Goal: Find specific page/section: Find specific page/section

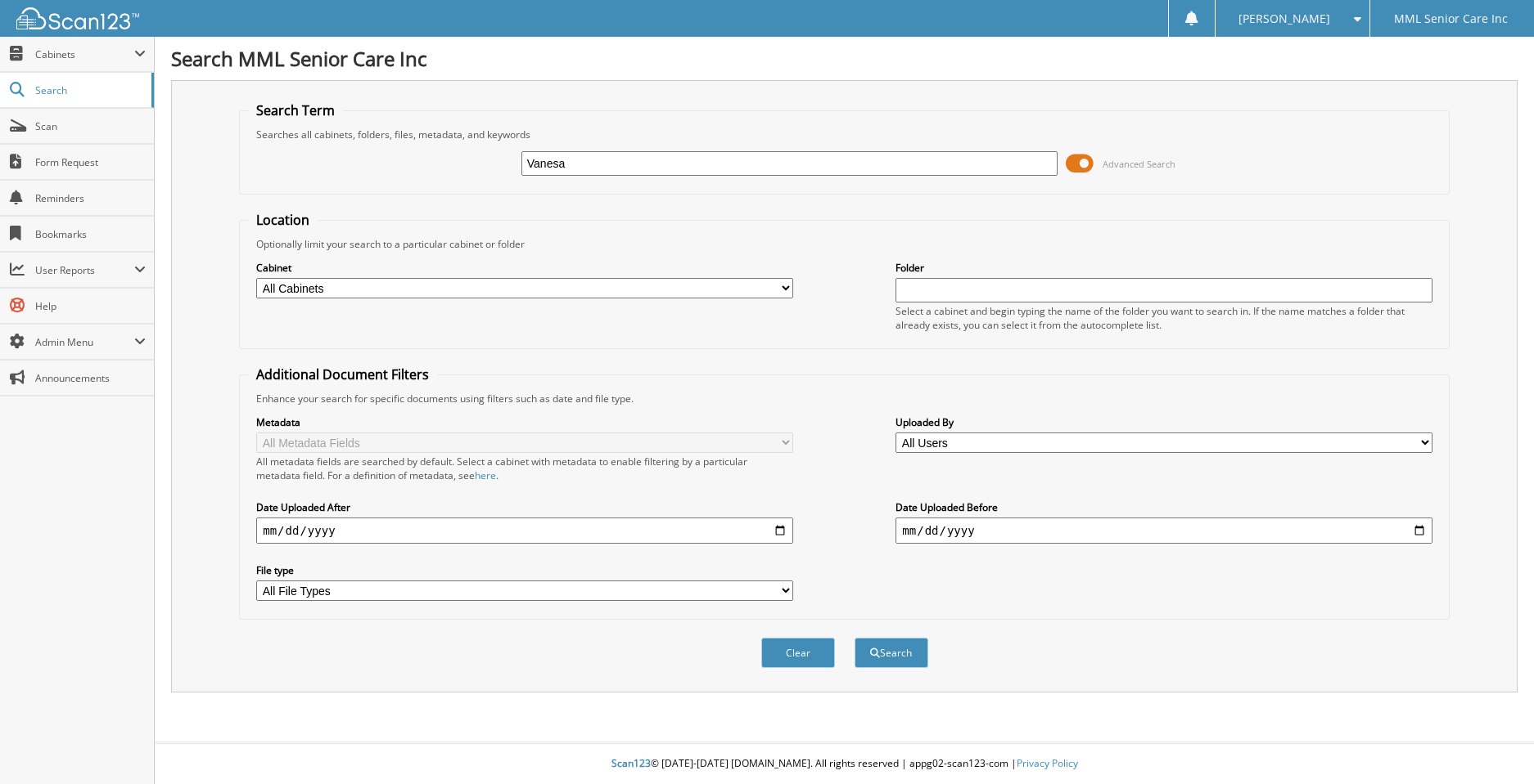
type input "Vanesa Giron"
click at [877, 645] on button "Search" at bounding box center [891, 653] width 73 height 31
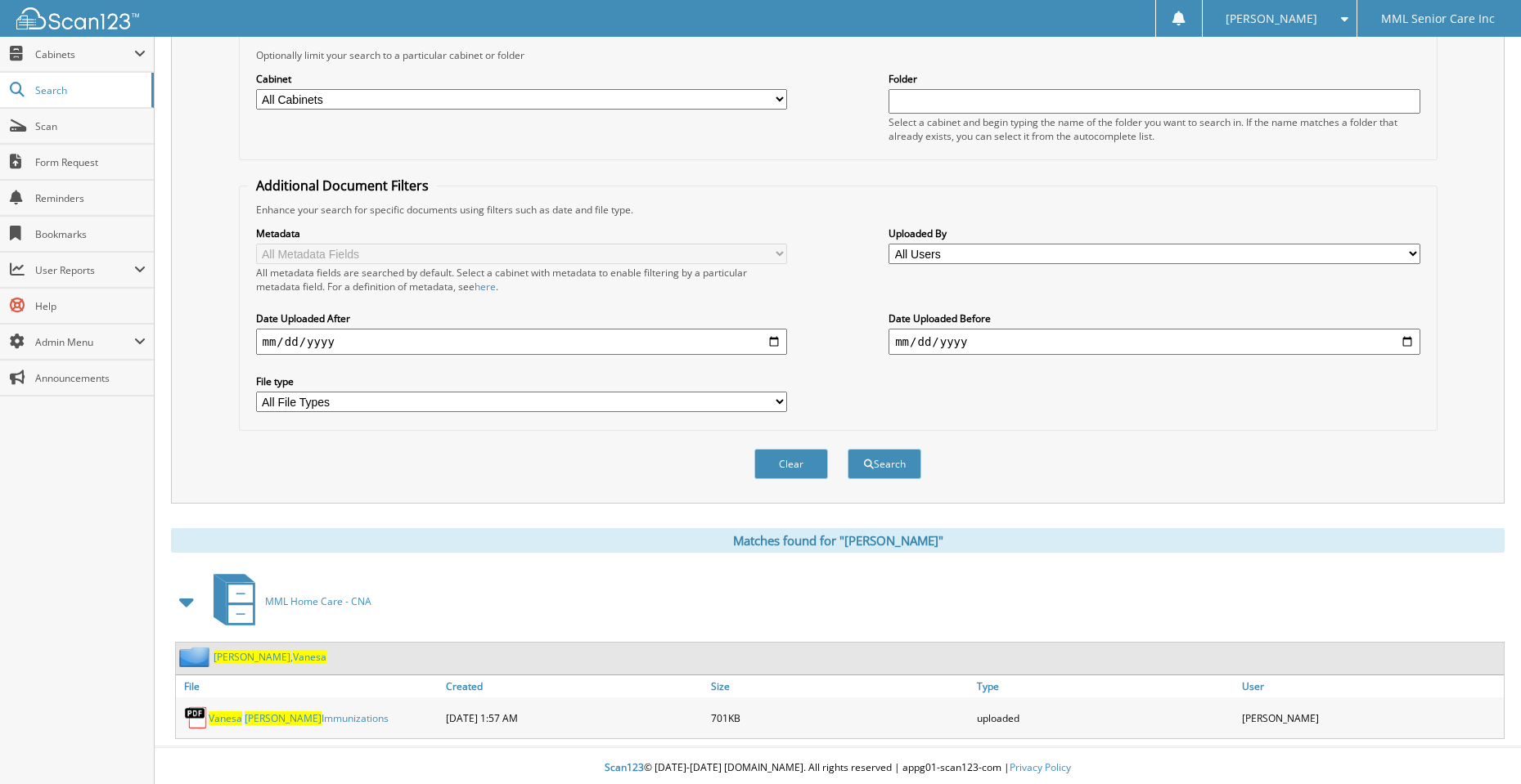
scroll to position [193, 0]
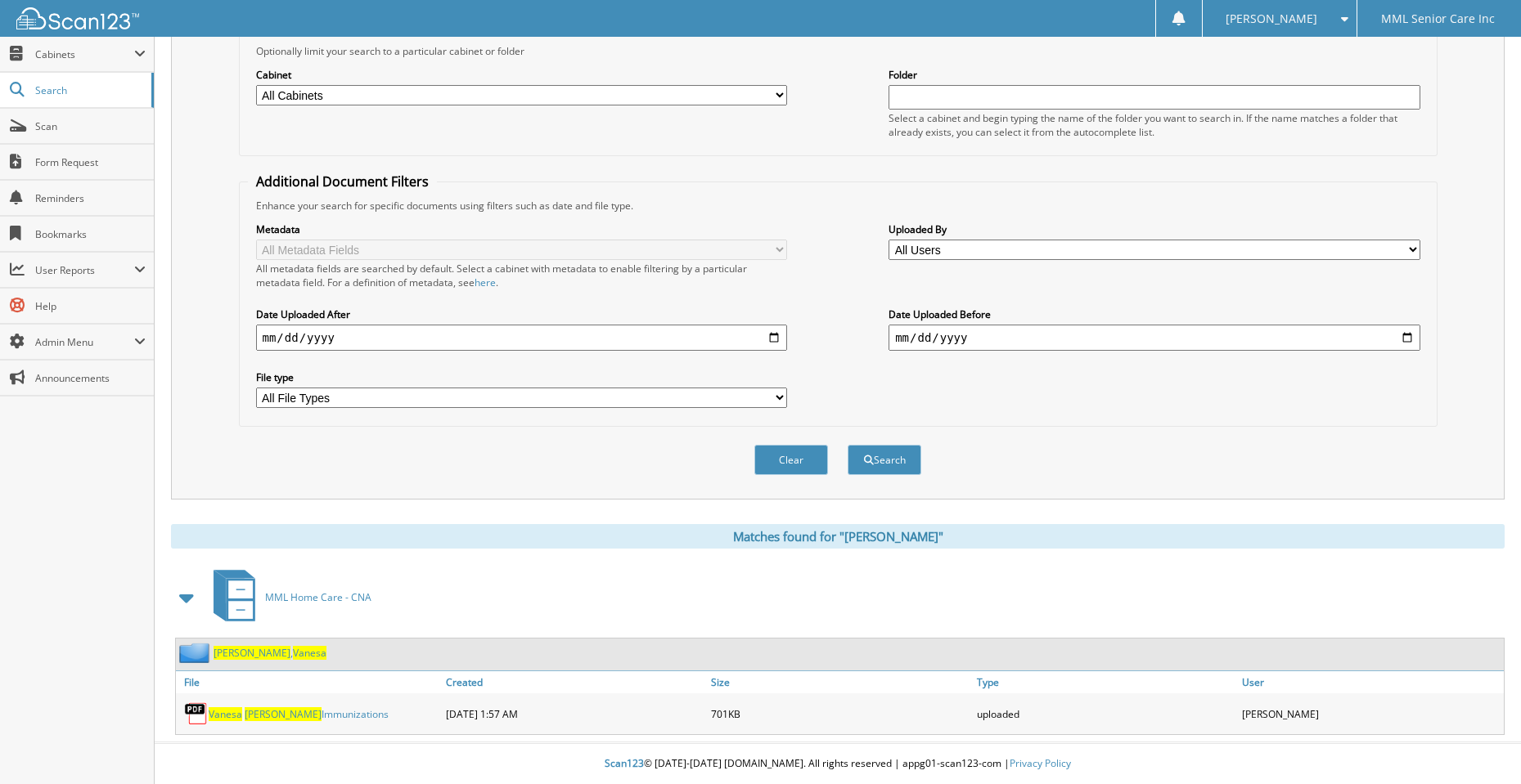
click at [225, 654] on span "Giron" at bounding box center [252, 653] width 77 height 14
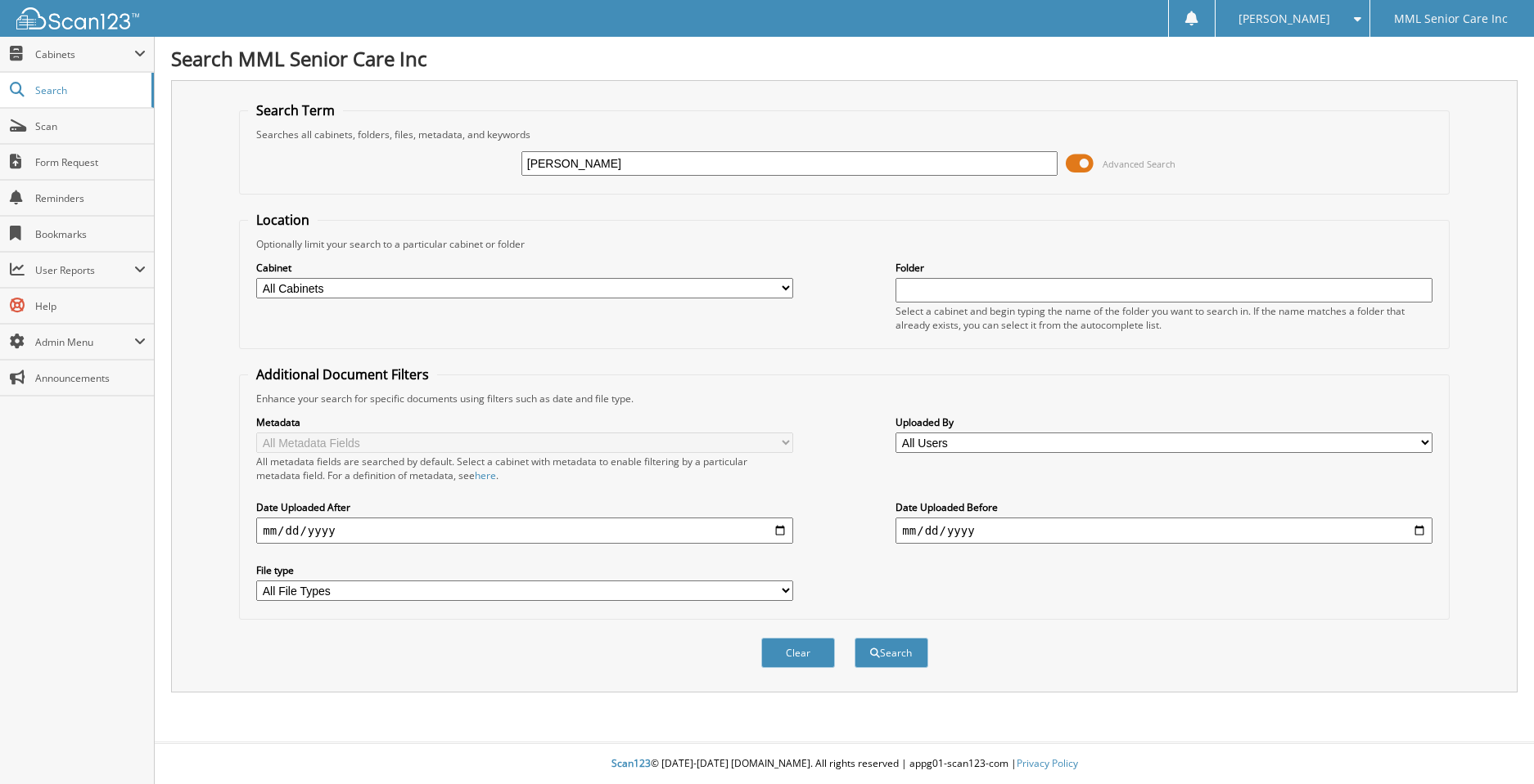
type input "[PERSON_NAME]"
click at [854, 638] on button "Search" at bounding box center [891, 653] width 73 height 31
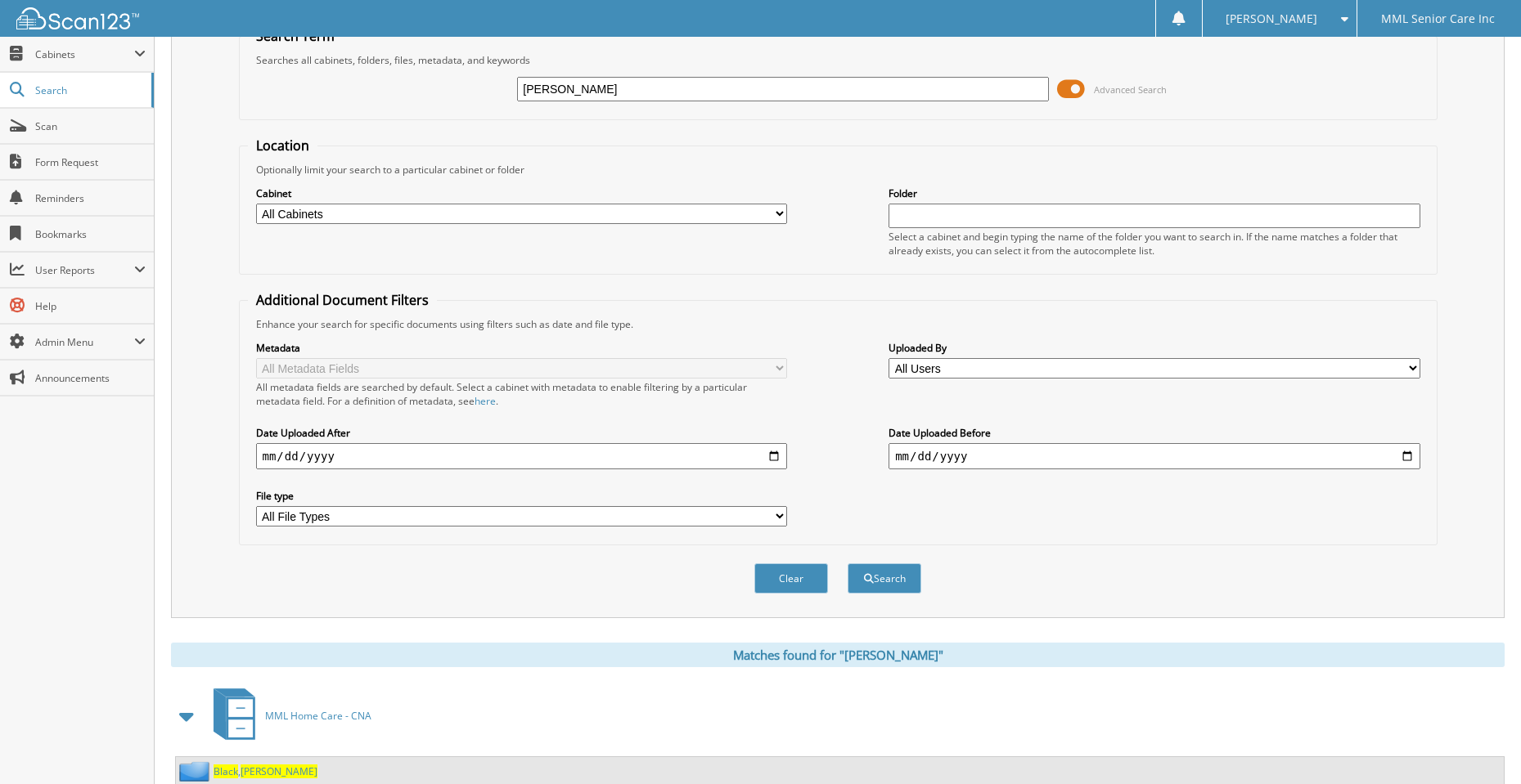
scroll to position [129, 0]
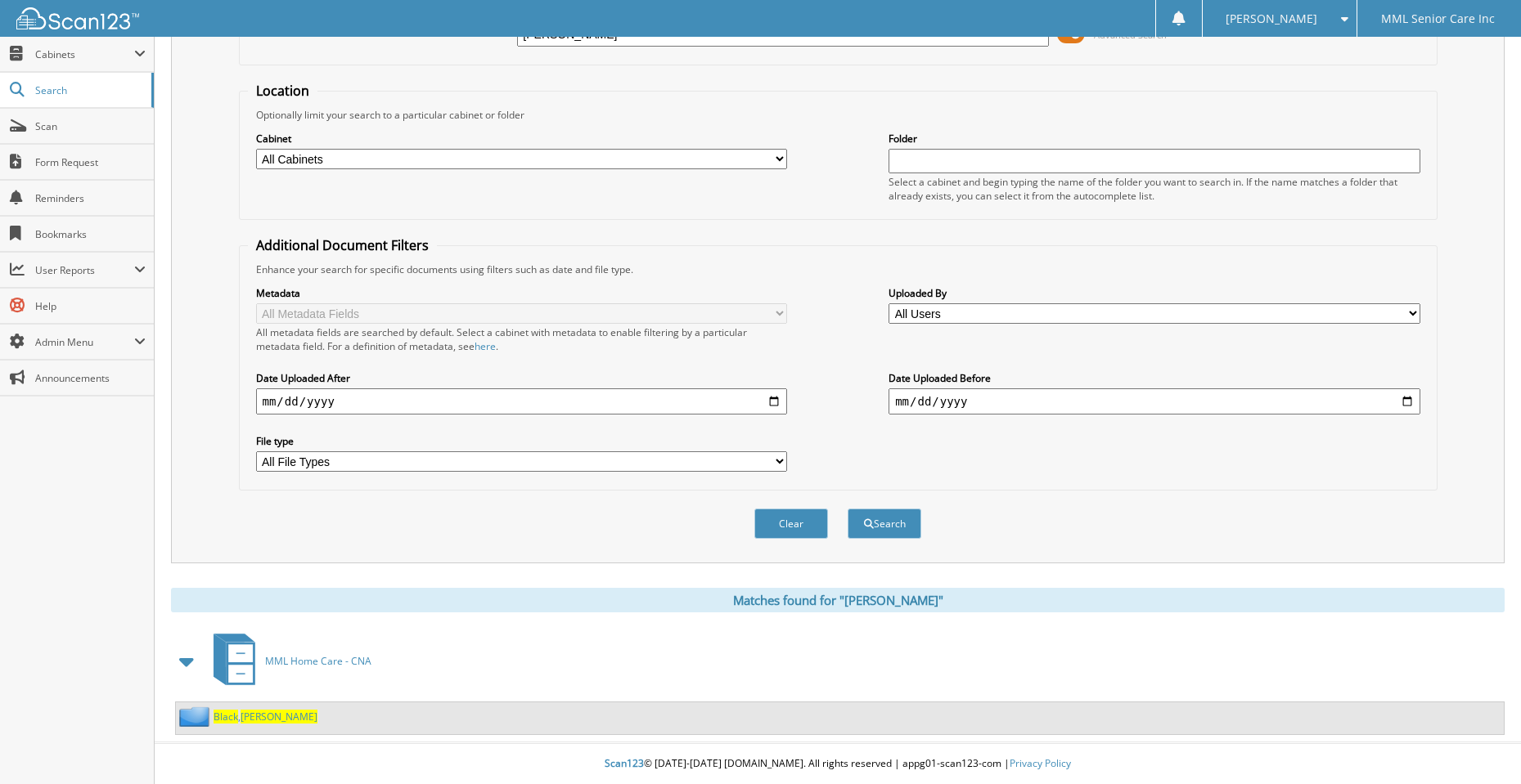
click at [239, 713] on link "Black , Joyce" at bounding box center [266, 717] width 104 height 14
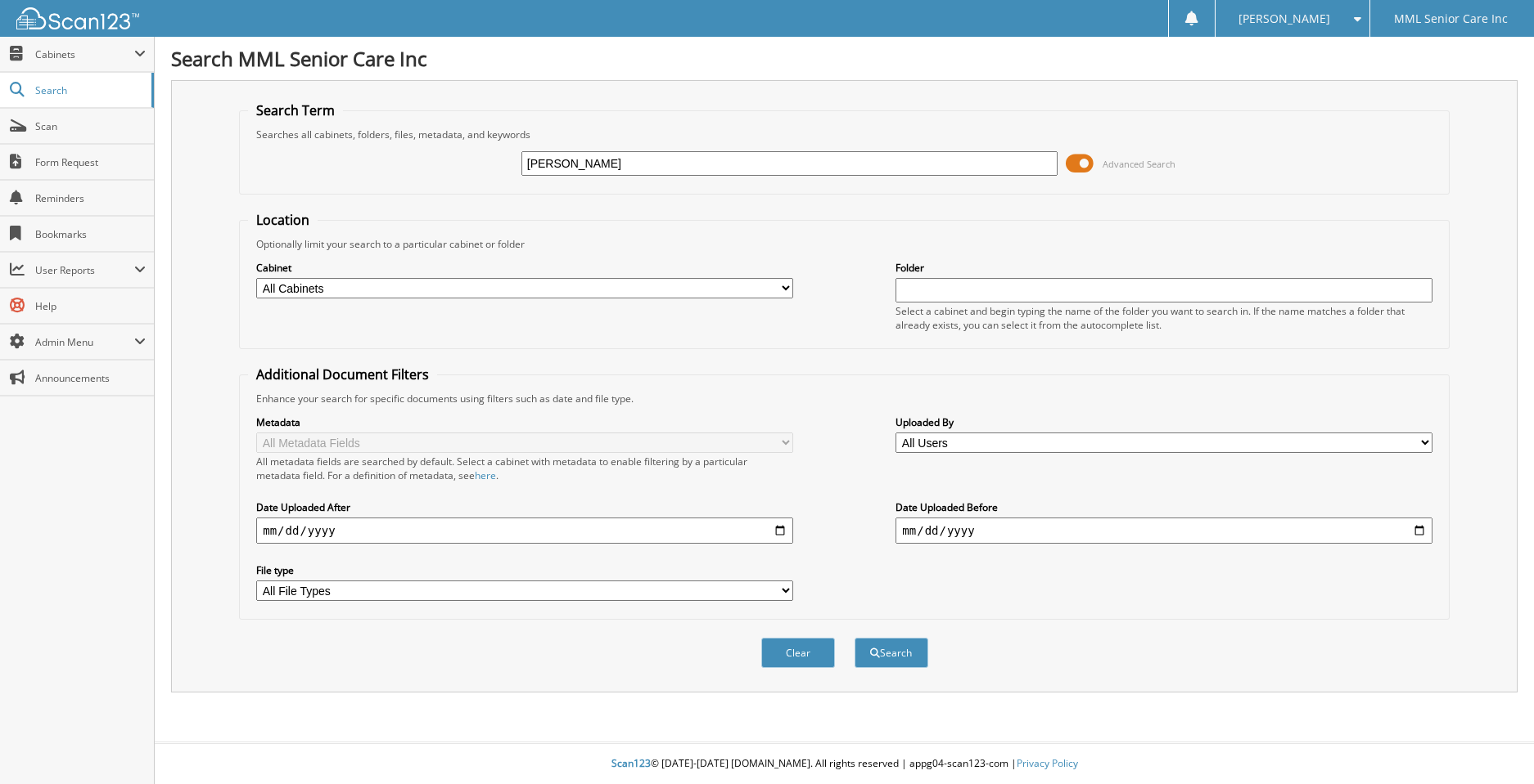
type input "[PERSON_NAME]"
click at [854, 638] on button "Search" at bounding box center [891, 653] width 73 height 31
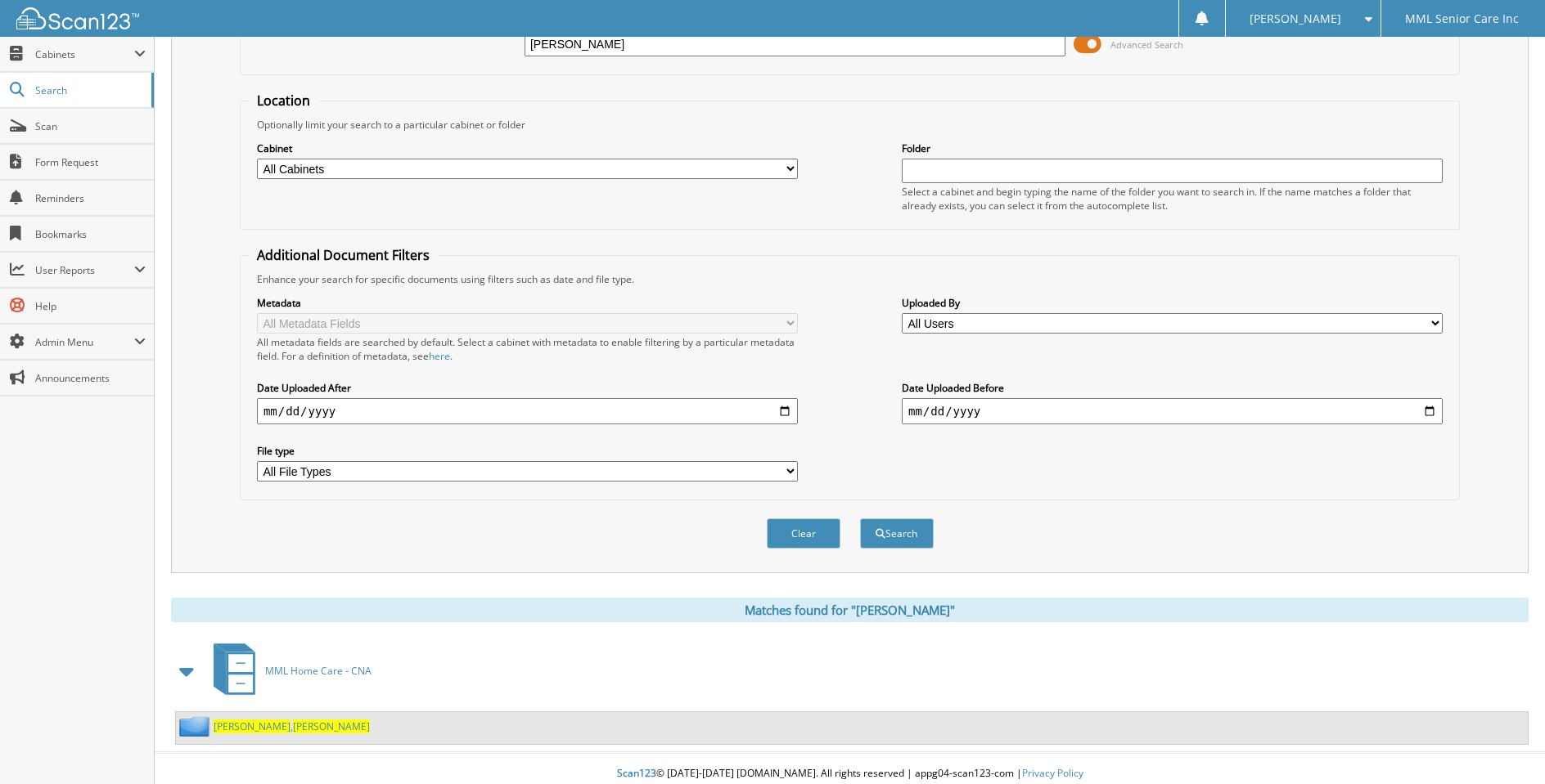
scroll to position [129, 0]
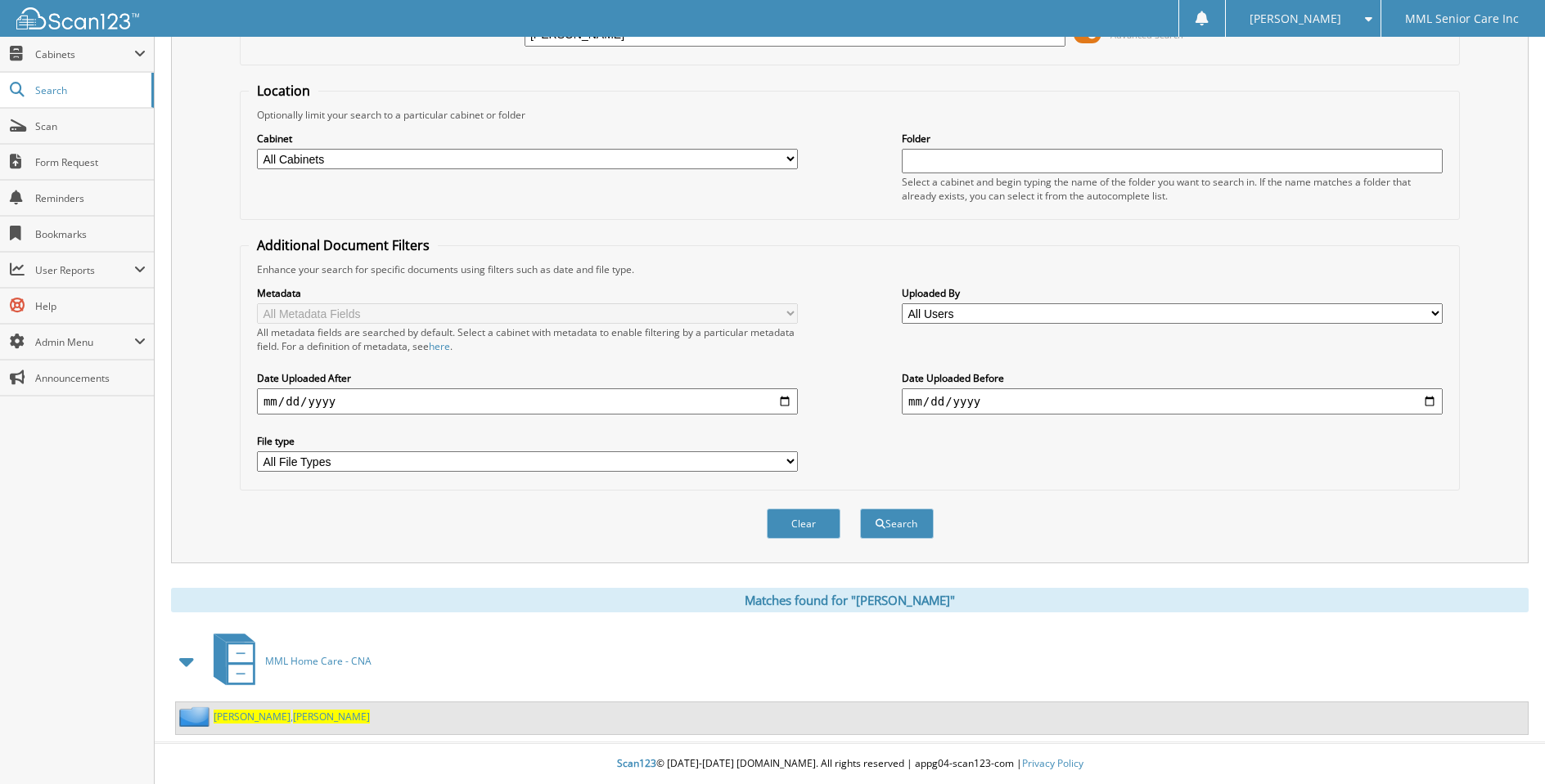
click at [231, 717] on span "[PERSON_NAME]" at bounding box center [252, 717] width 77 height 14
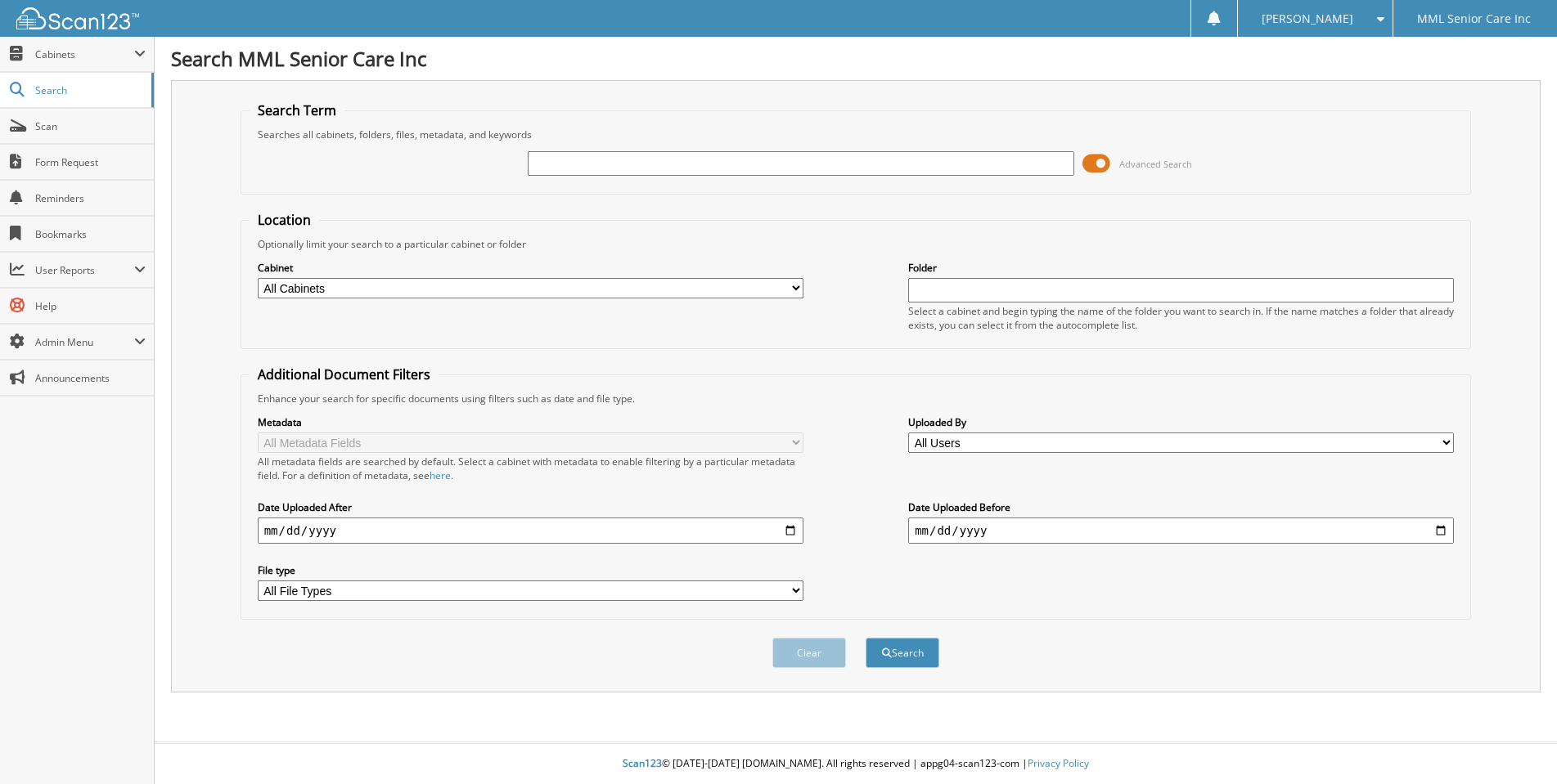
click at [841, 176] on div at bounding box center [800, 163] width 546 height 28
click at [830, 159] on input "text" at bounding box center [800, 163] width 546 height 25
paste input "[PERSON_NAME]"
type input "[PERSON_NAME]"
click at [866, 638] on button "Search" at bounding box center [902, 653] width 73 height 31
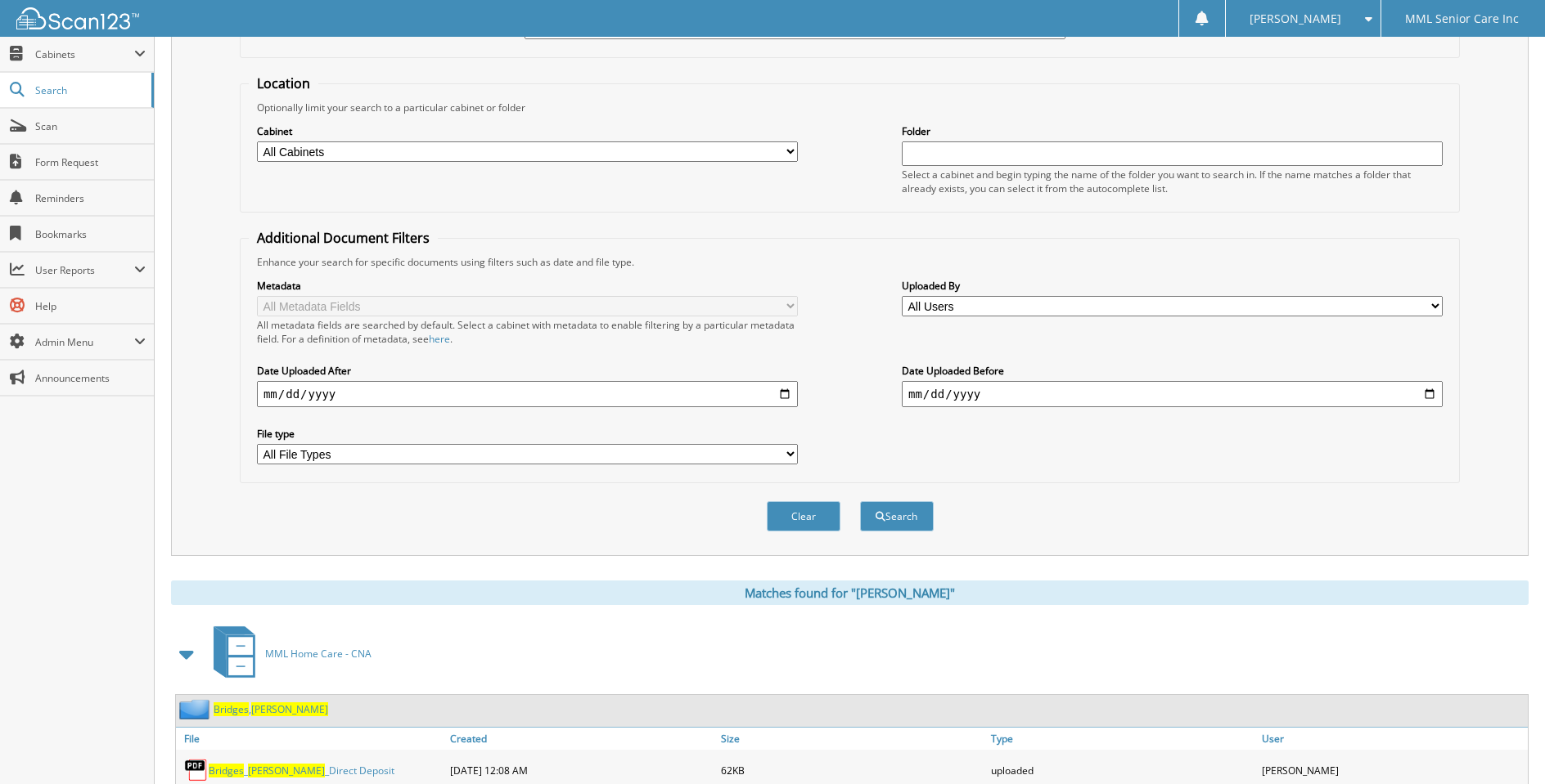
scroll to position [193, 0]
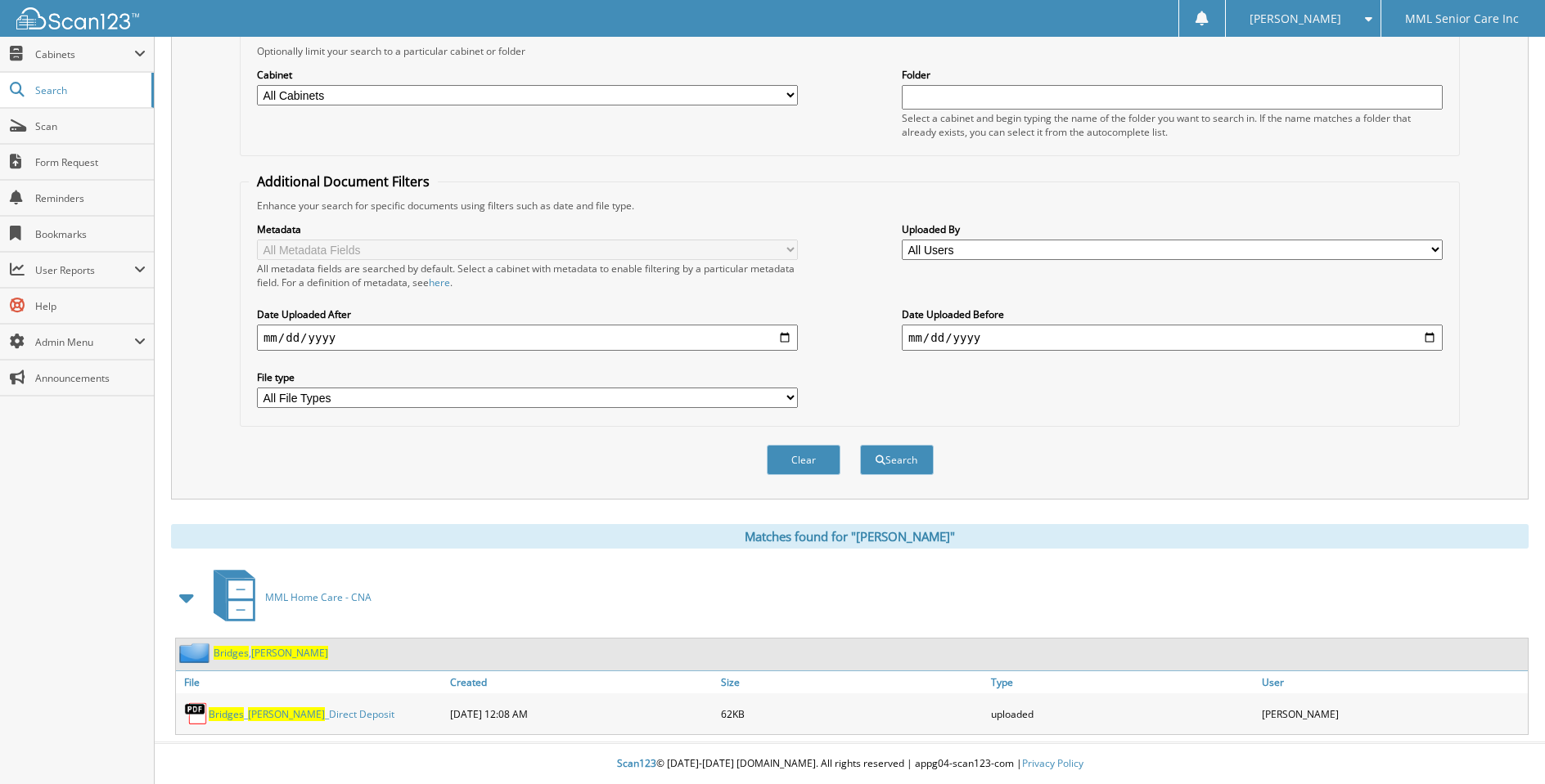
click at [261, 652] on span "Corintha" at bounding box center [290, 653] width 77 height 14
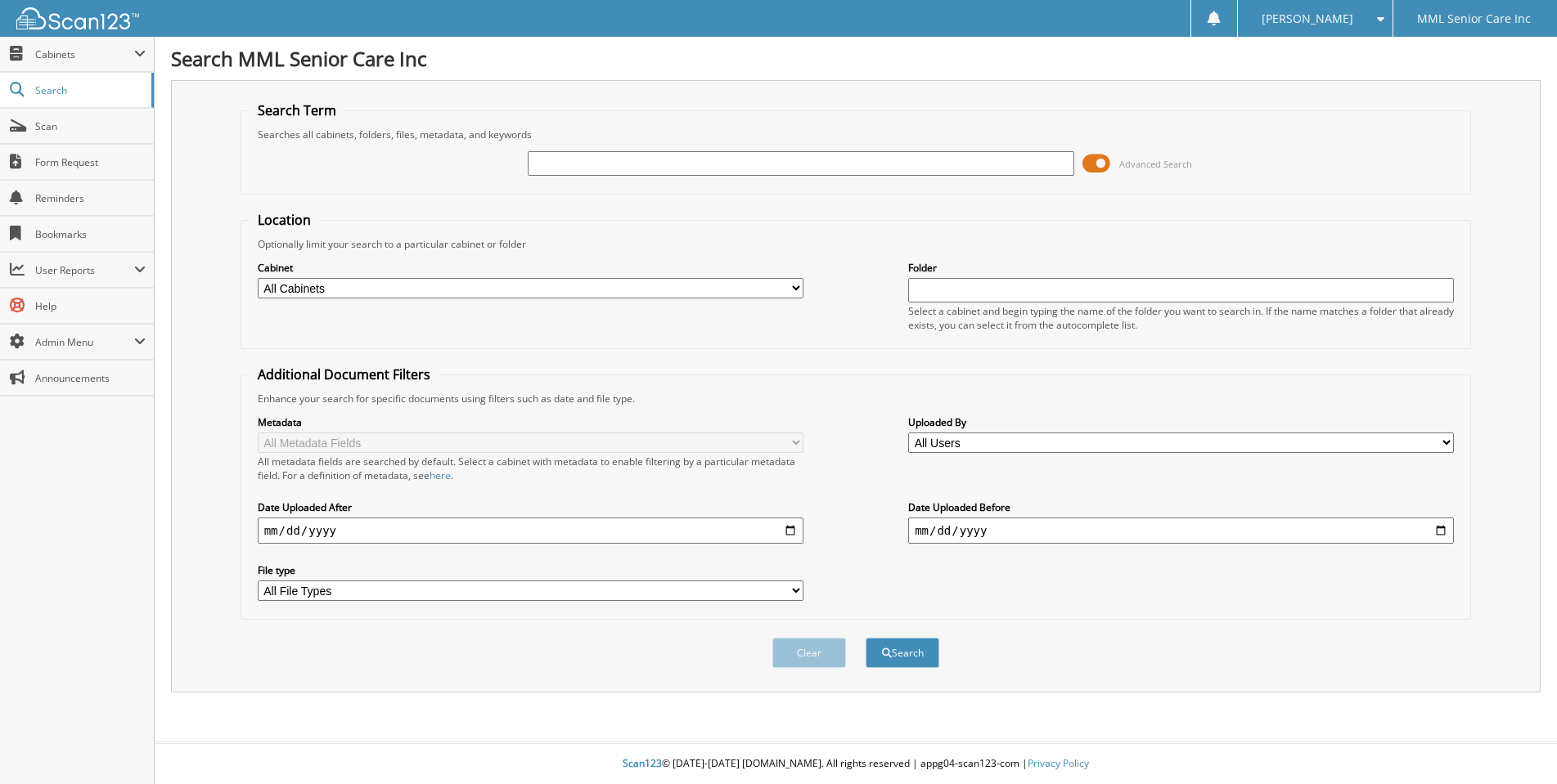
click at [888, 159] on input "text" at bounding box center [800, 163] width 546 height 25
click at [621, 164] on input "[PERSON_NAME]" at bounding box center [800, 163] width 546 height 25
type input "[PERSON_NAME]"
click at [880, 640] on button "Search" at bounding box center [902, 653] width 73 height 31
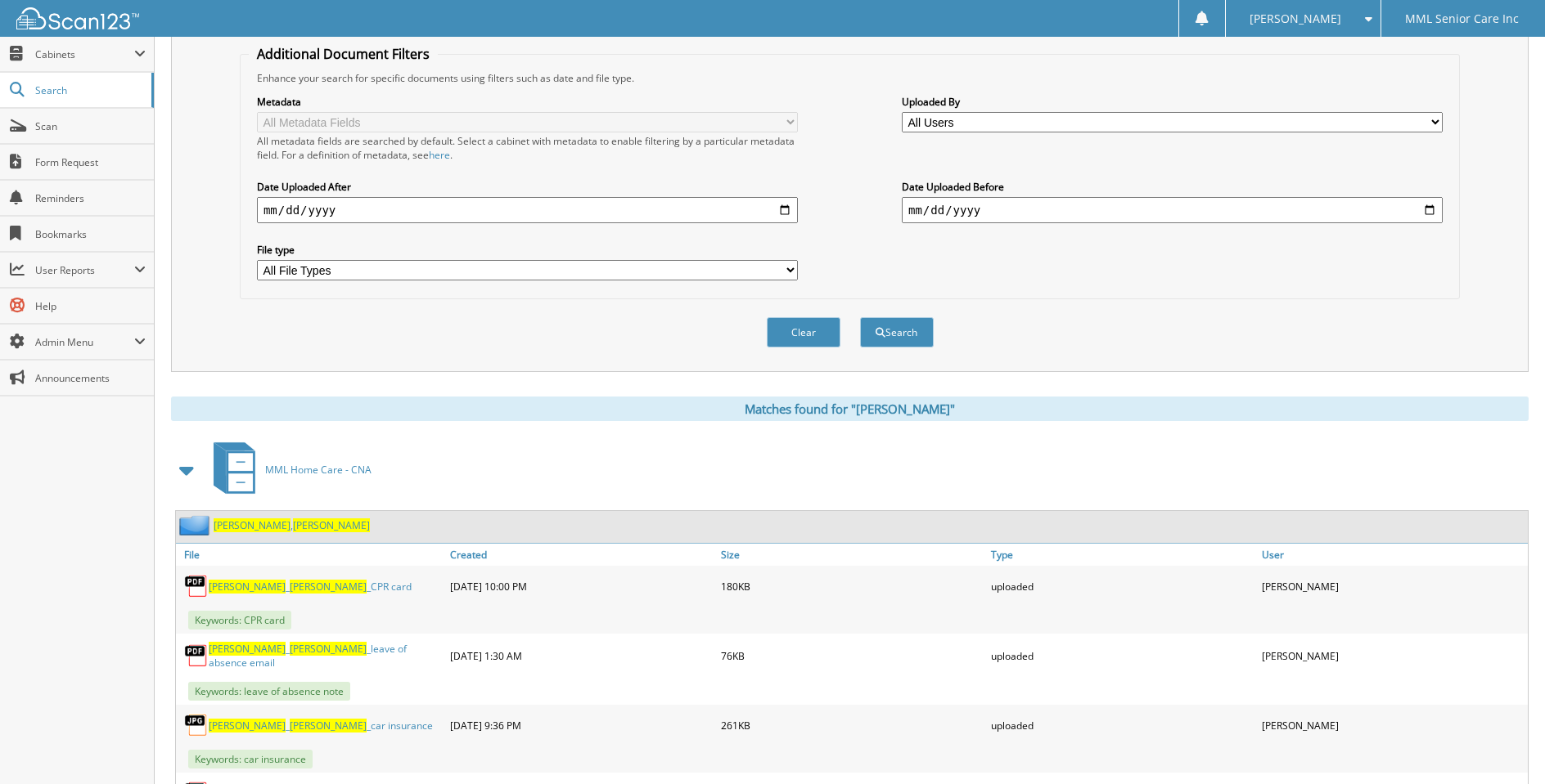
scroll to position [424, 0]
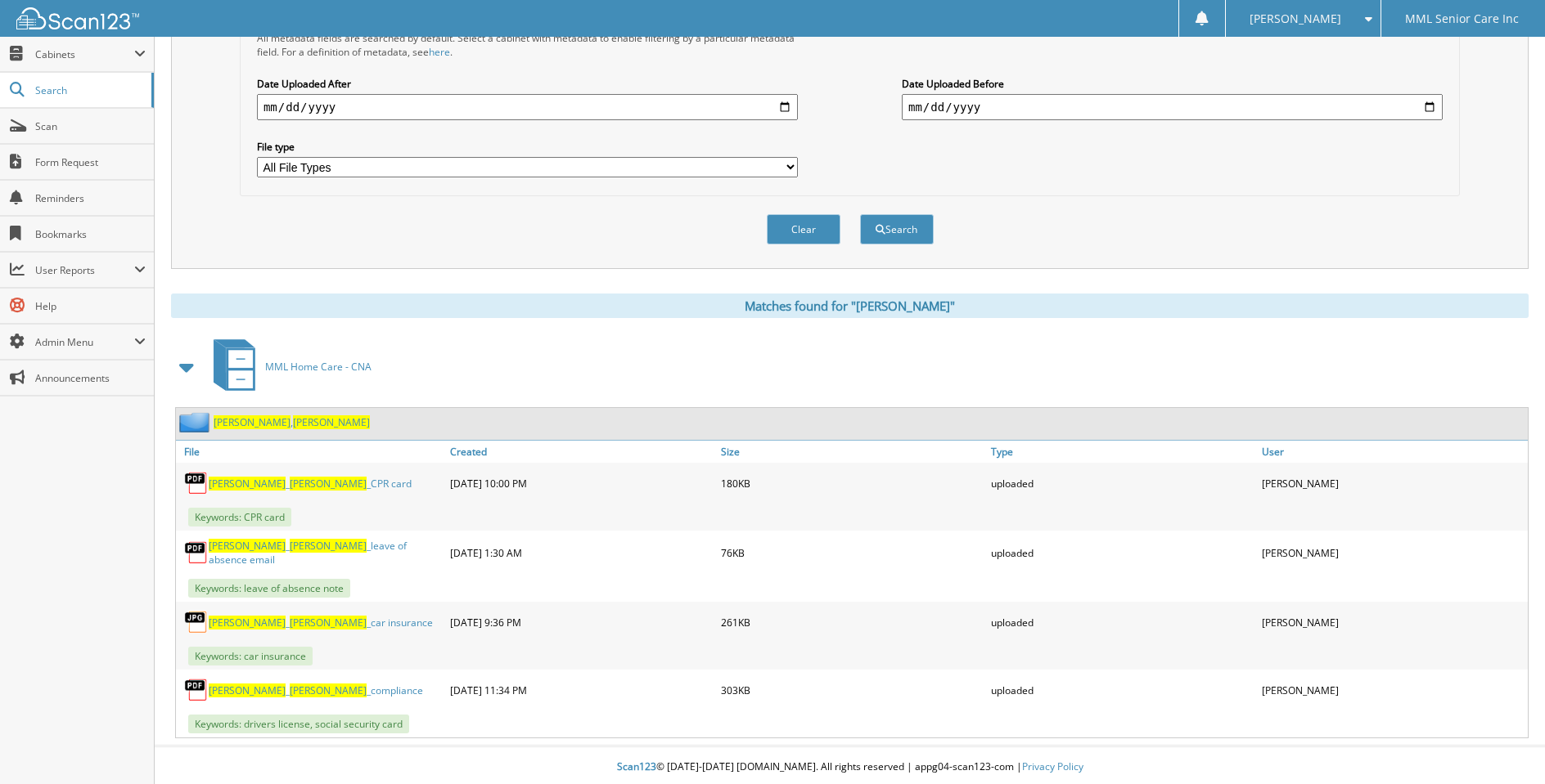
click at [235, 415] on span "Pandolfi" at bounding box center [252, 422] width 77 height 14
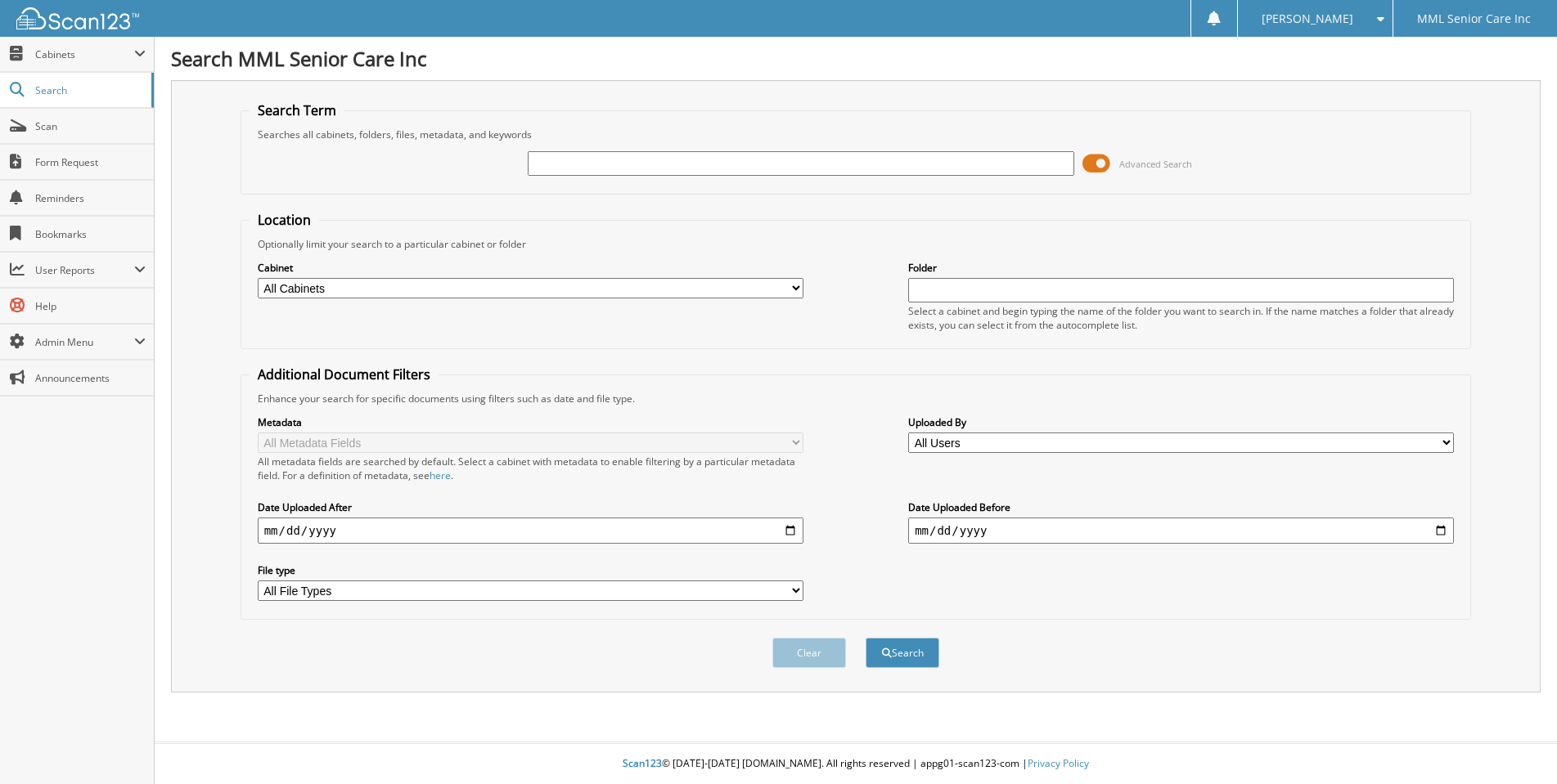
click at [862, 165] on input "text" at bounding box center [800, 163] width 546 height 25
type input "[PERSON_NAME]"
click at [866, 638] on button "Search" at bounding box center [902, 653] width 73 height 31
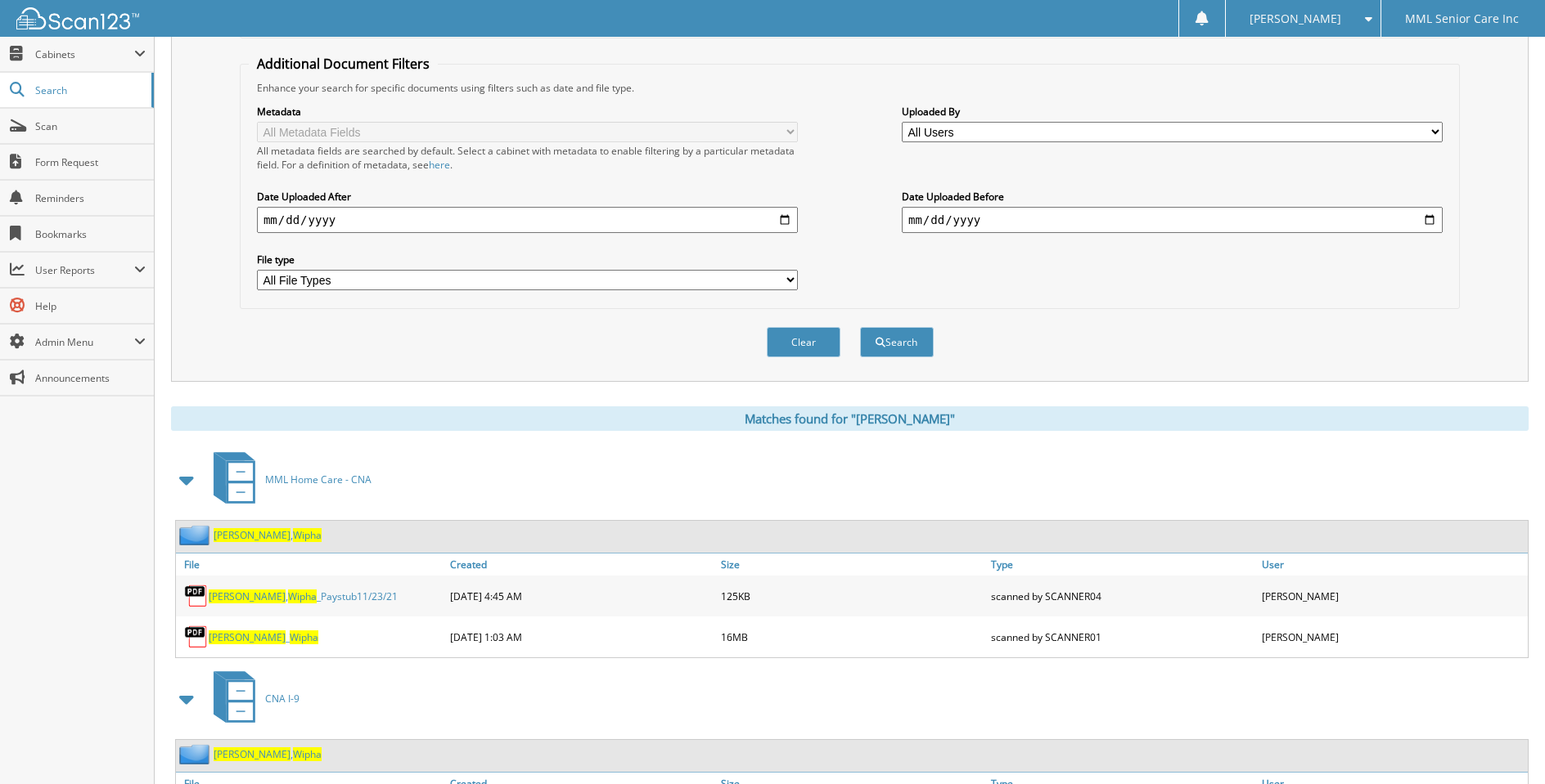
scroll to position [439, 0]
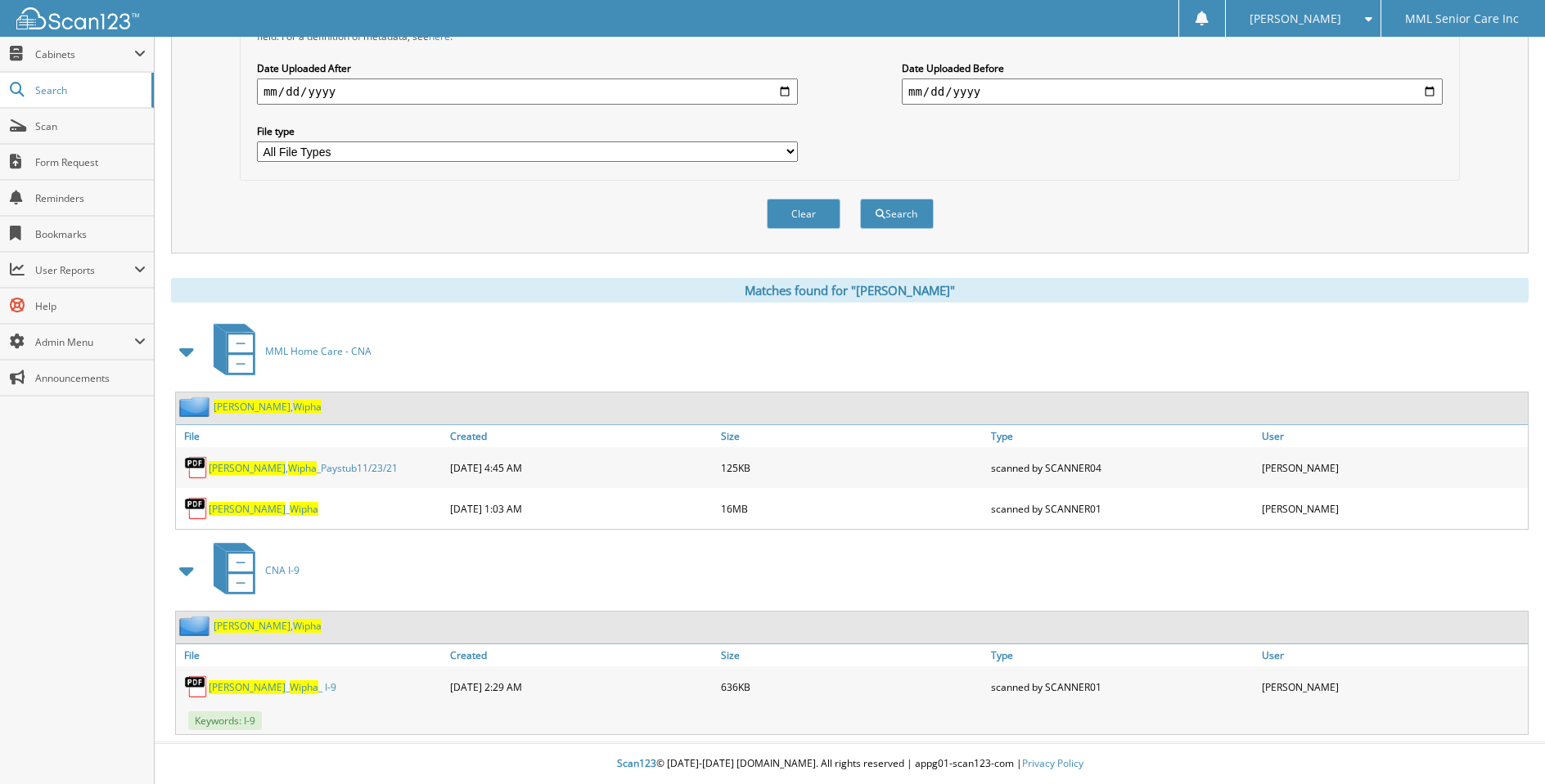
click at [258, 408] on span "[PERSON_NAME]" at bounding box center [252, 407] width 77 height 14
